Goal: Transaction & Acquisition: Purchase product/service

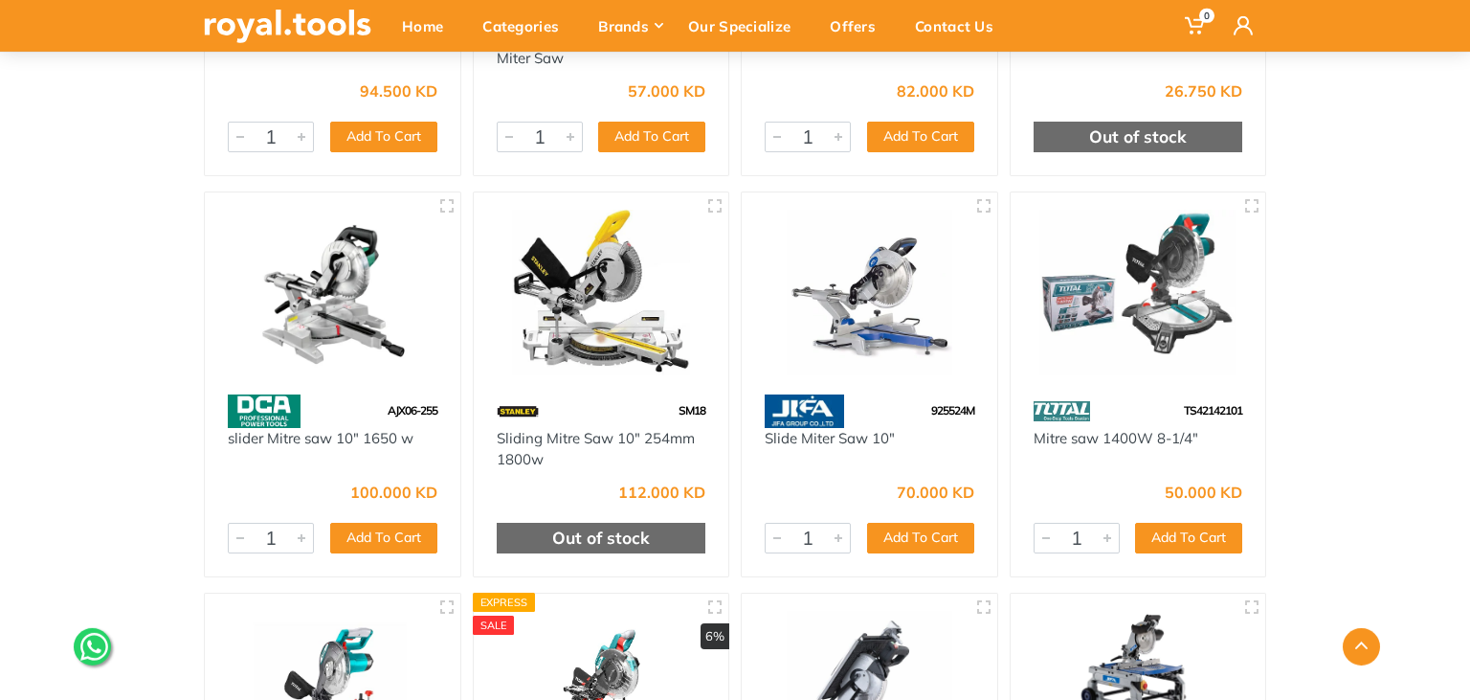
scroll to position [1313, 0]
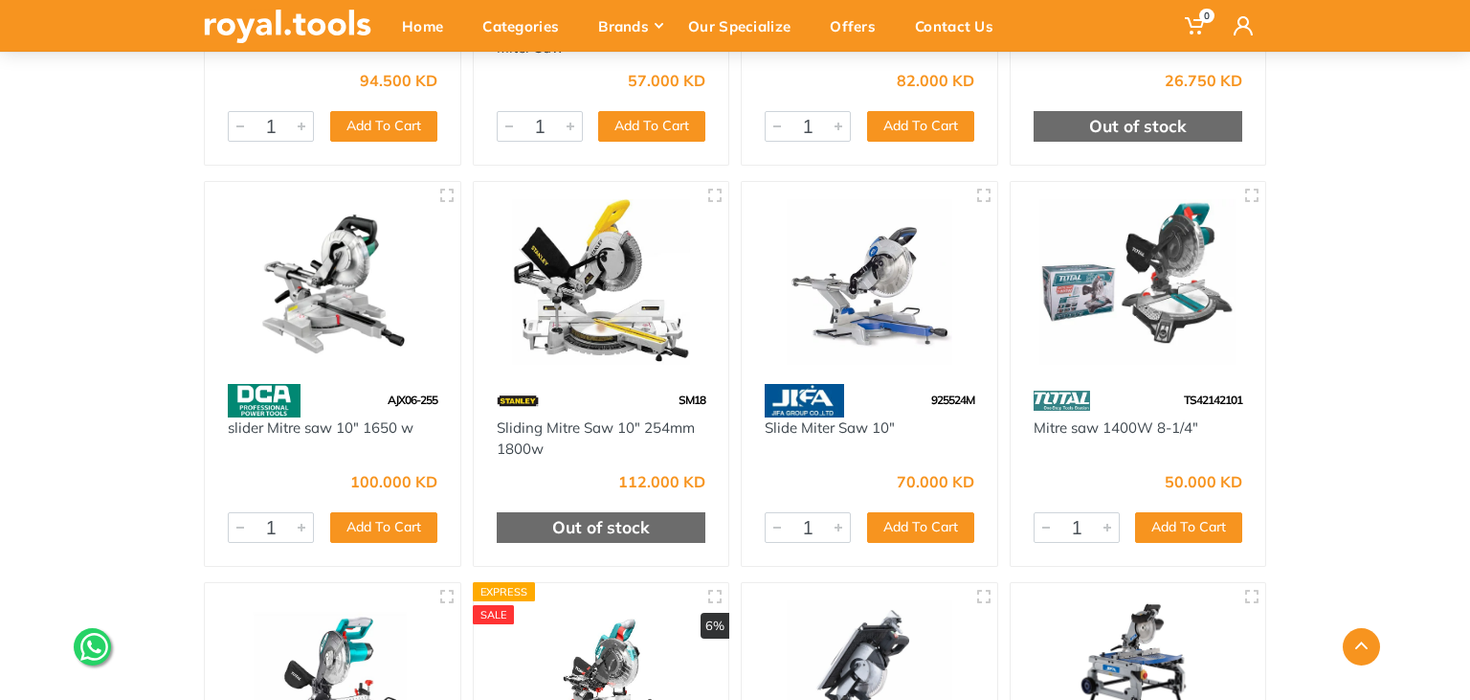
click at [1191, 282] on img at bounding box center [1138, 282] width 221 height 166
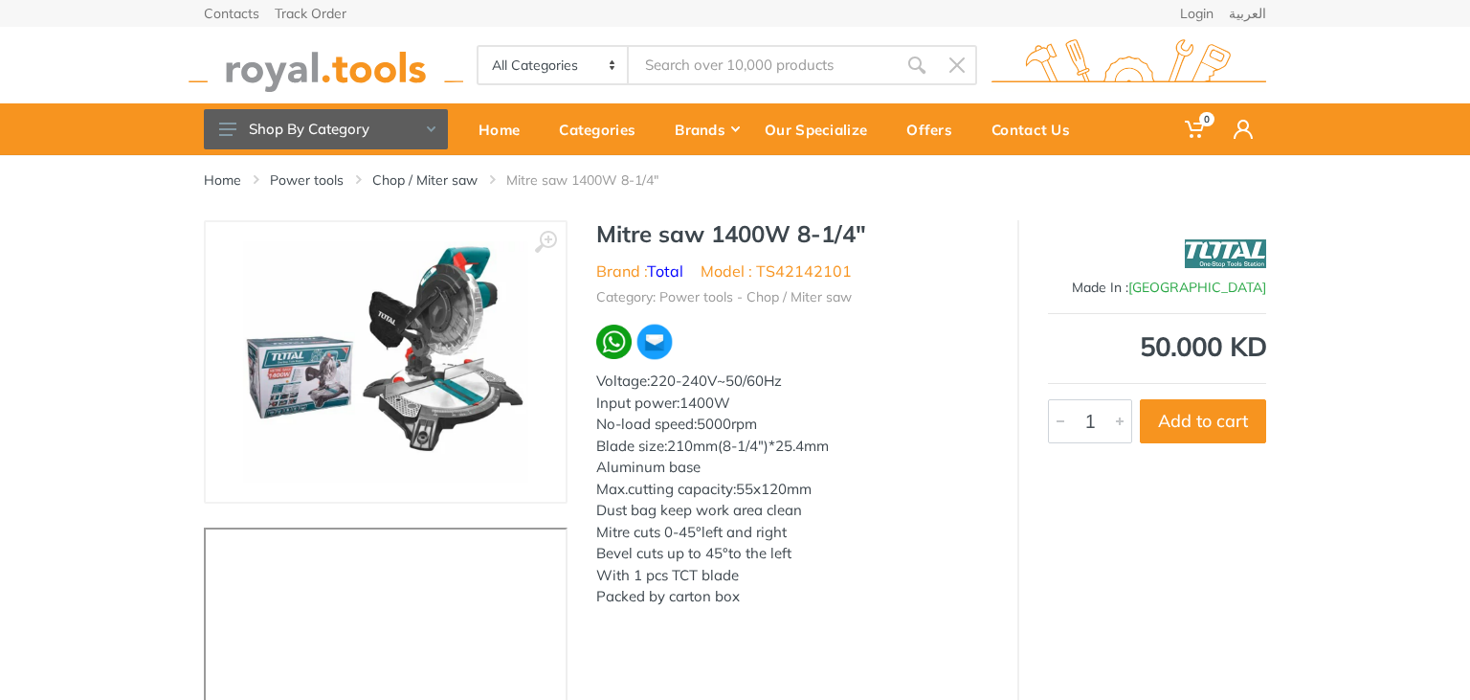
scroll to position [101, 0]
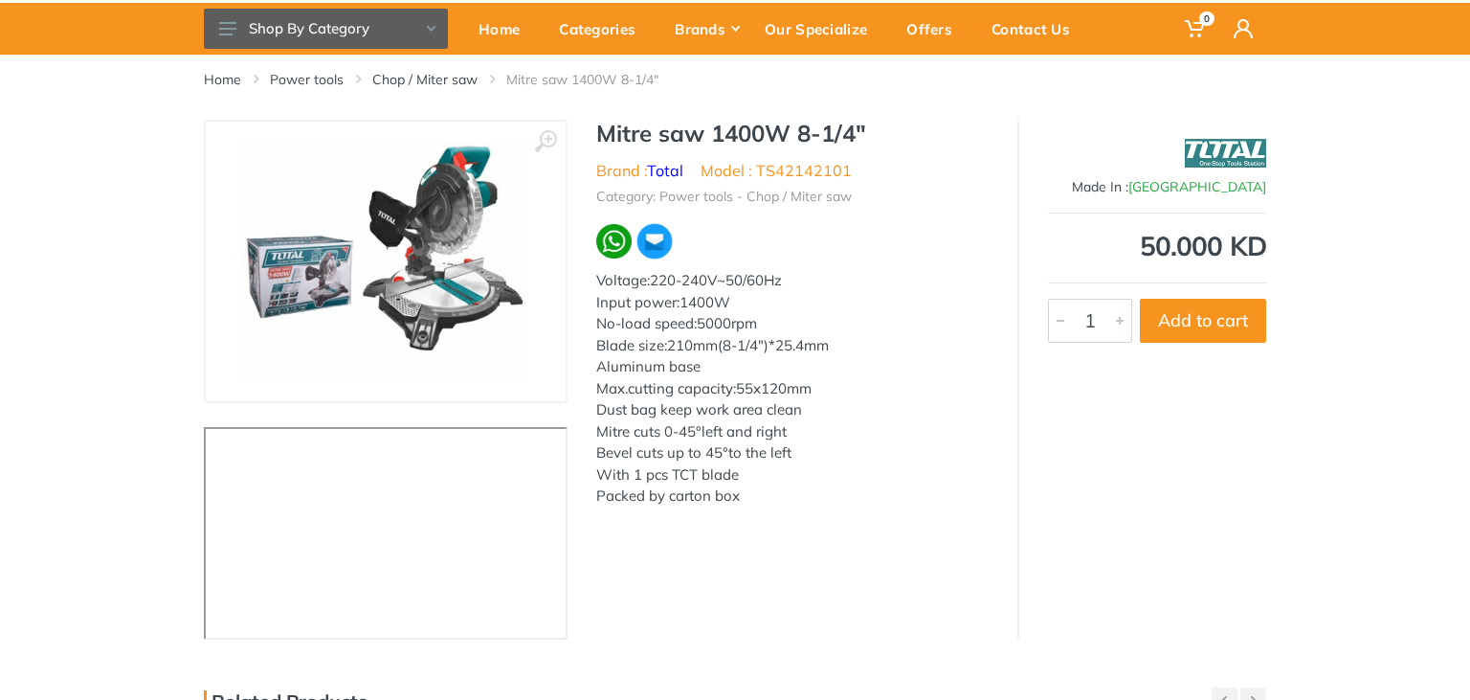
click at [409, 286] on img at bounding box center [385, 261] width 285 height 241
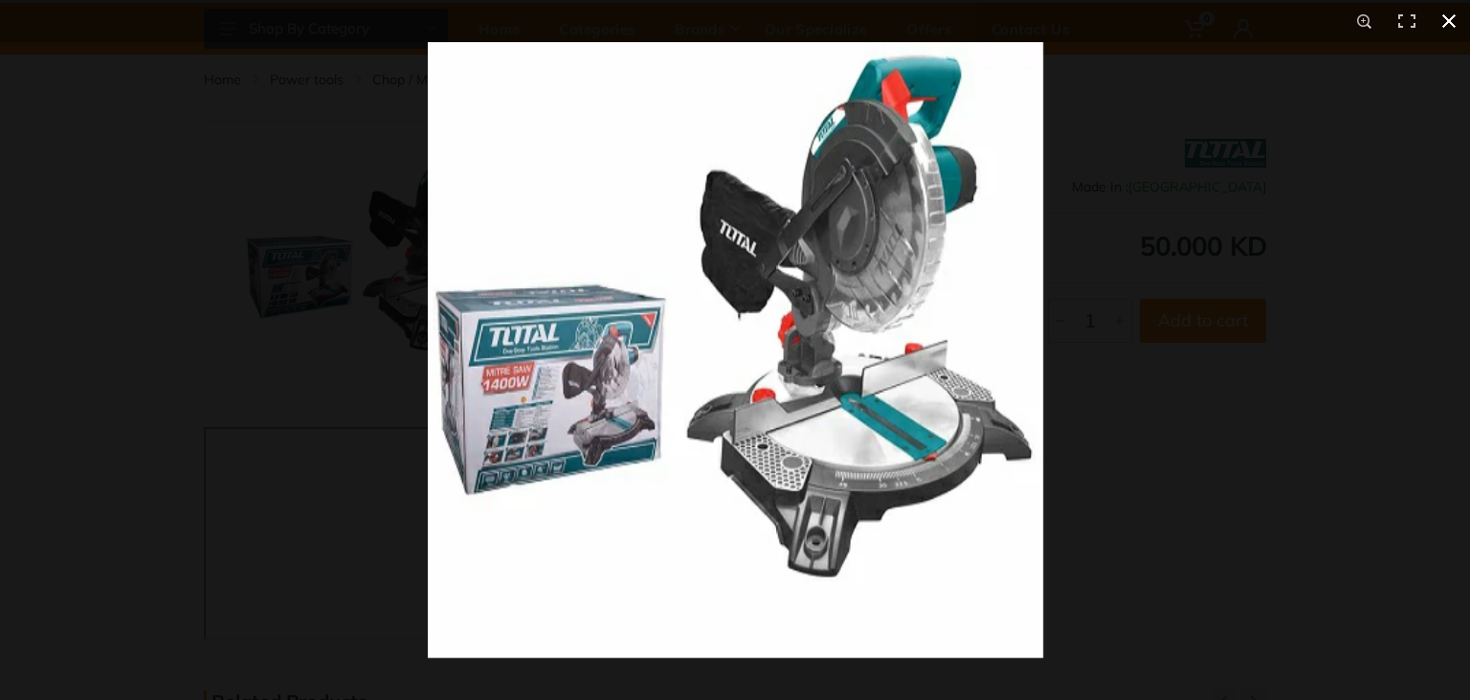
click at [1097, 314] on div at bounding box center [1163, 392] width 1470 height 700
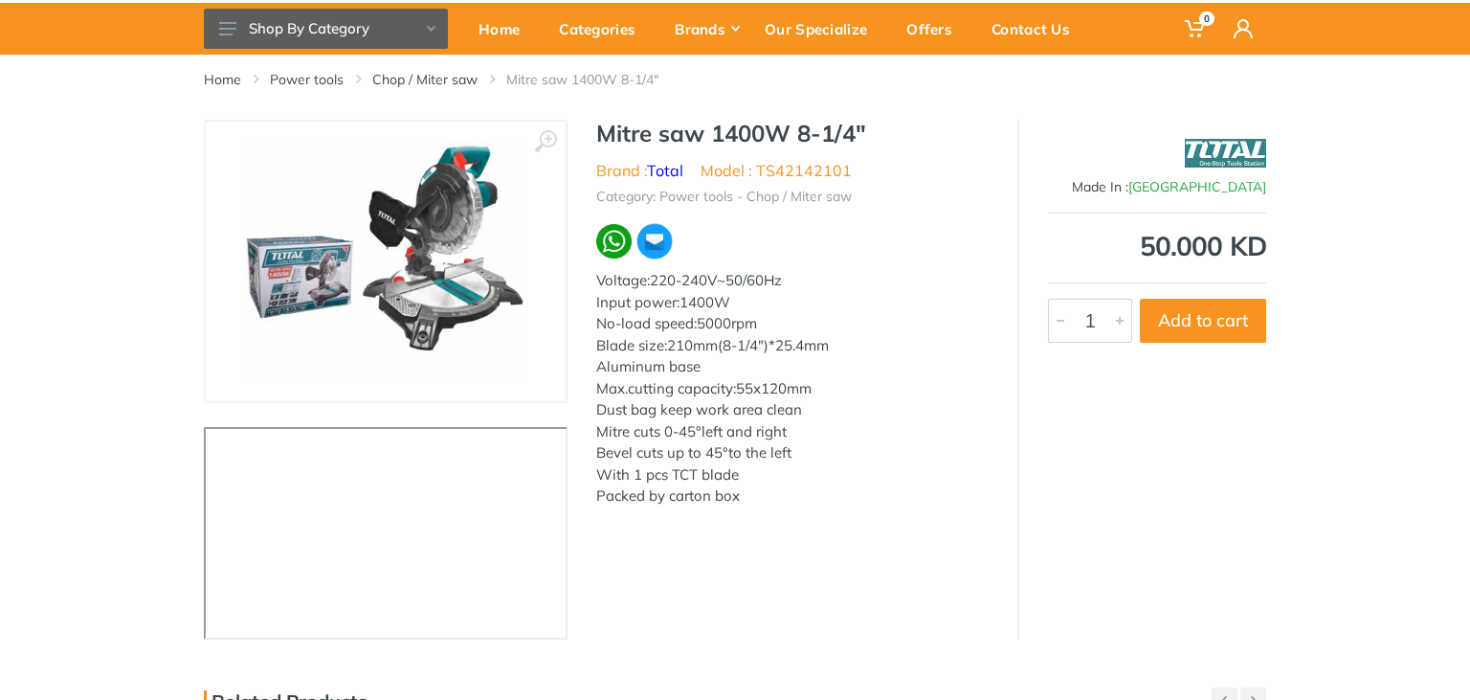
click at [710, 132] on h1 "Mitre saw 1400W 8-1/4"" at bounding box center [792, 134] width 392 height 28
drag, startPoint x: 894, startPoint y: 587, endPoint x: 870, endPoint y: 549, distance: 44.3
click at [886, 572] on div "‹ › Mitre saw 1400W 8-1/4" Brand : Total 1" at bounding box center [735, 380] width 1063 height 520
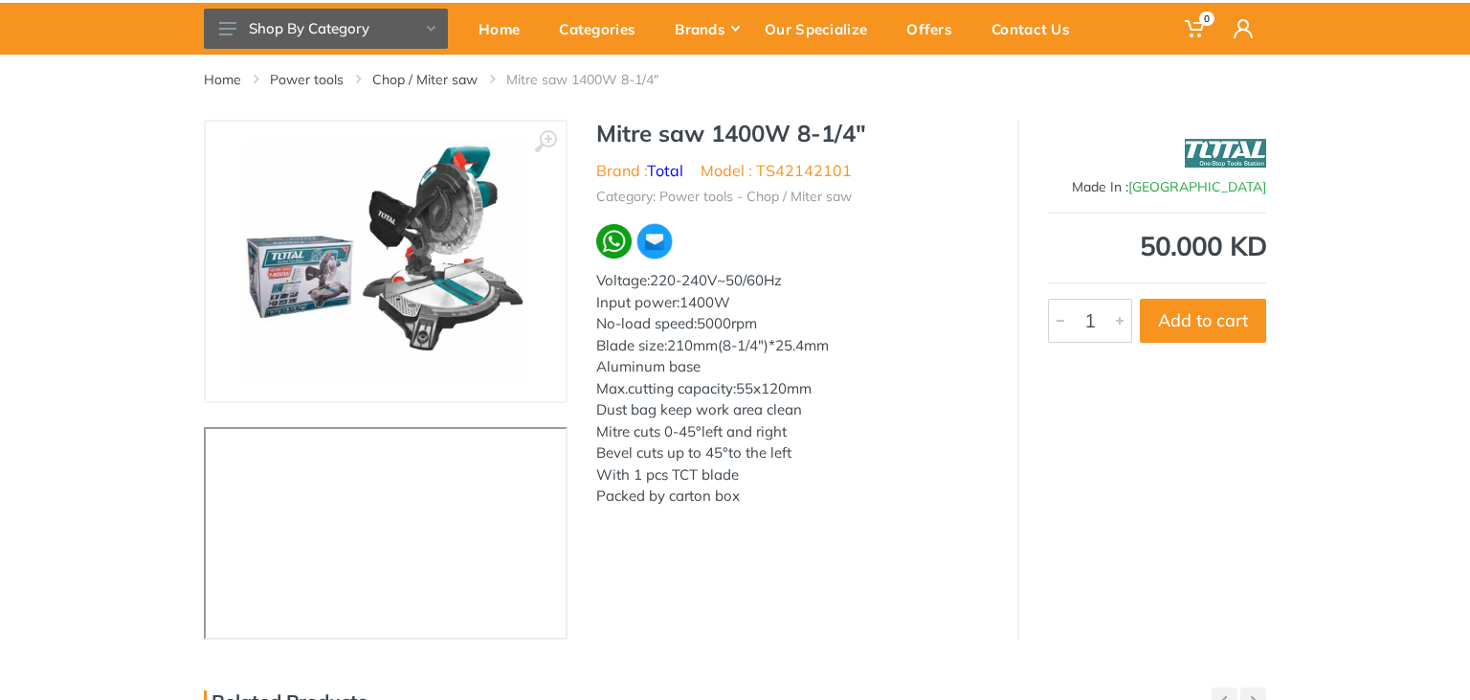
click at [425, 315] on img at bounding box center [385, 261] width 285 height 241
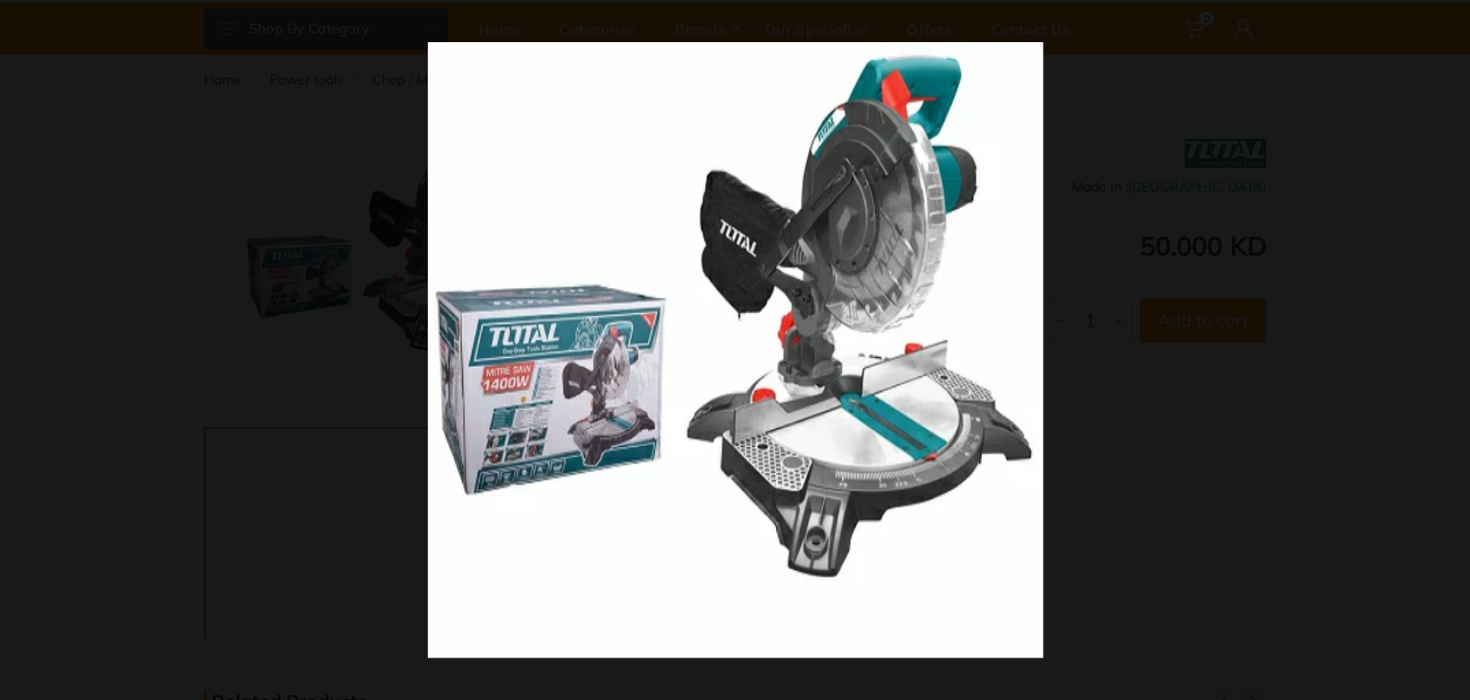
click at [1068, 343] on div at bounding box center [1163, 392] width 1470 height 700
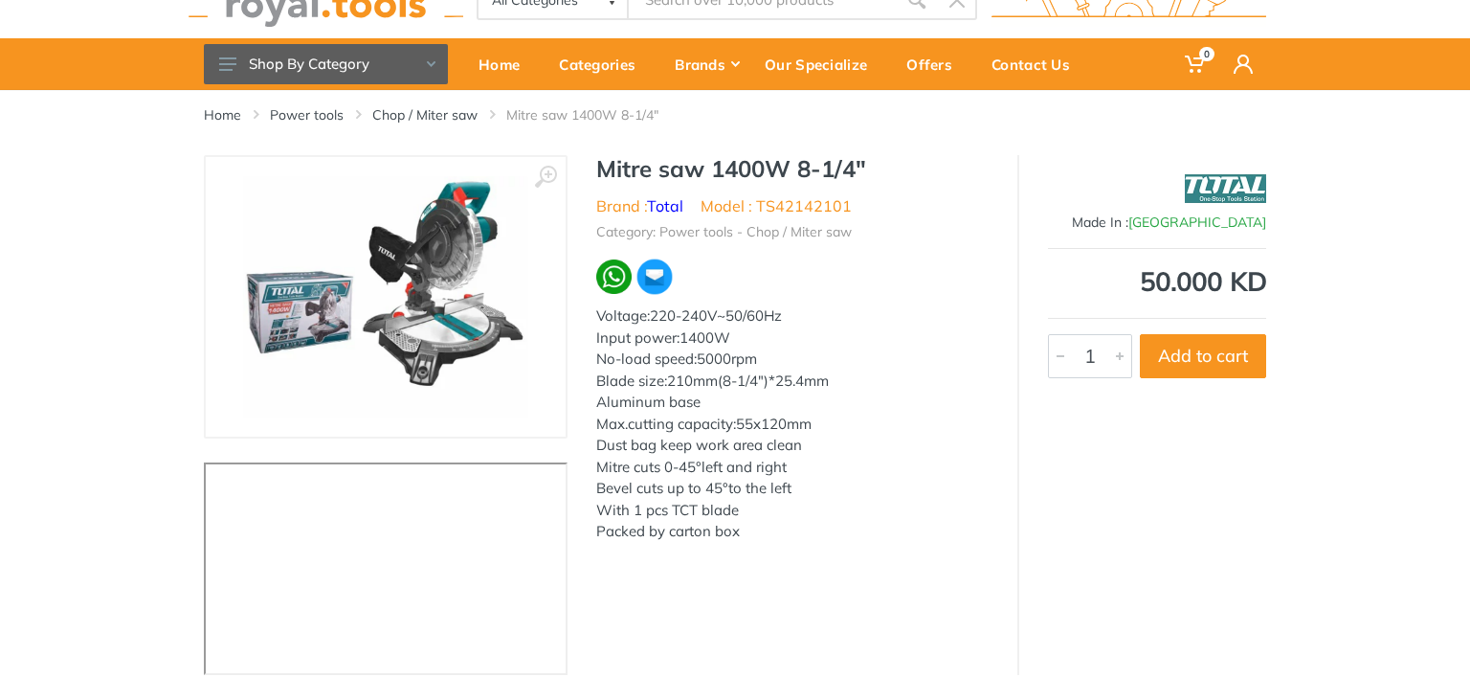
scroll to position [0, 0]
